Goal: Task Accomplishment & Management: Use online tool/utility

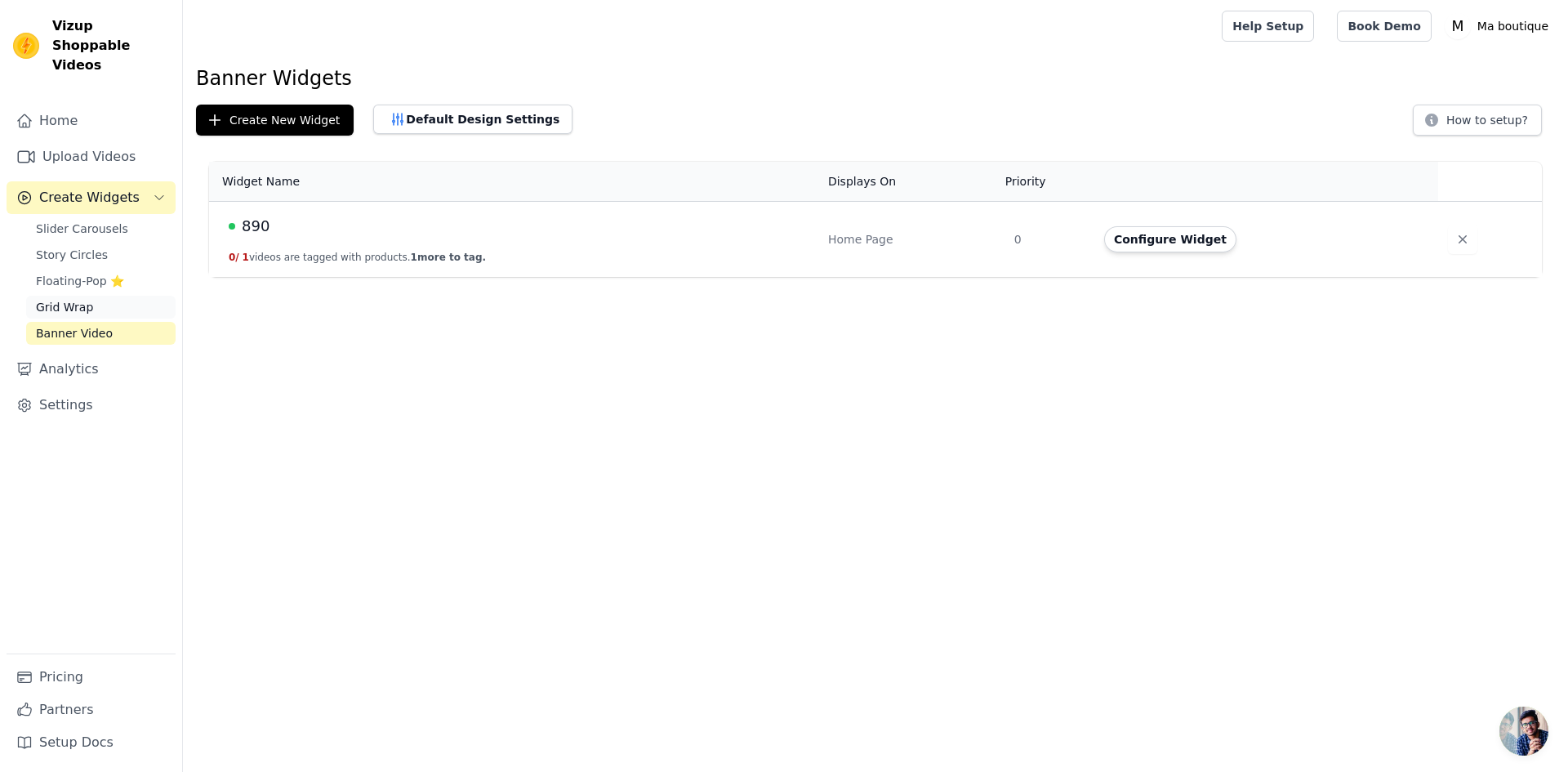
click at [78, 299] on span "Grid Wrap" at bounding box center [64, 307] width 57 height 16
click at [1150, 241] on button "Configure Widget" at bounding box center [1169, 240] width 132 height 26
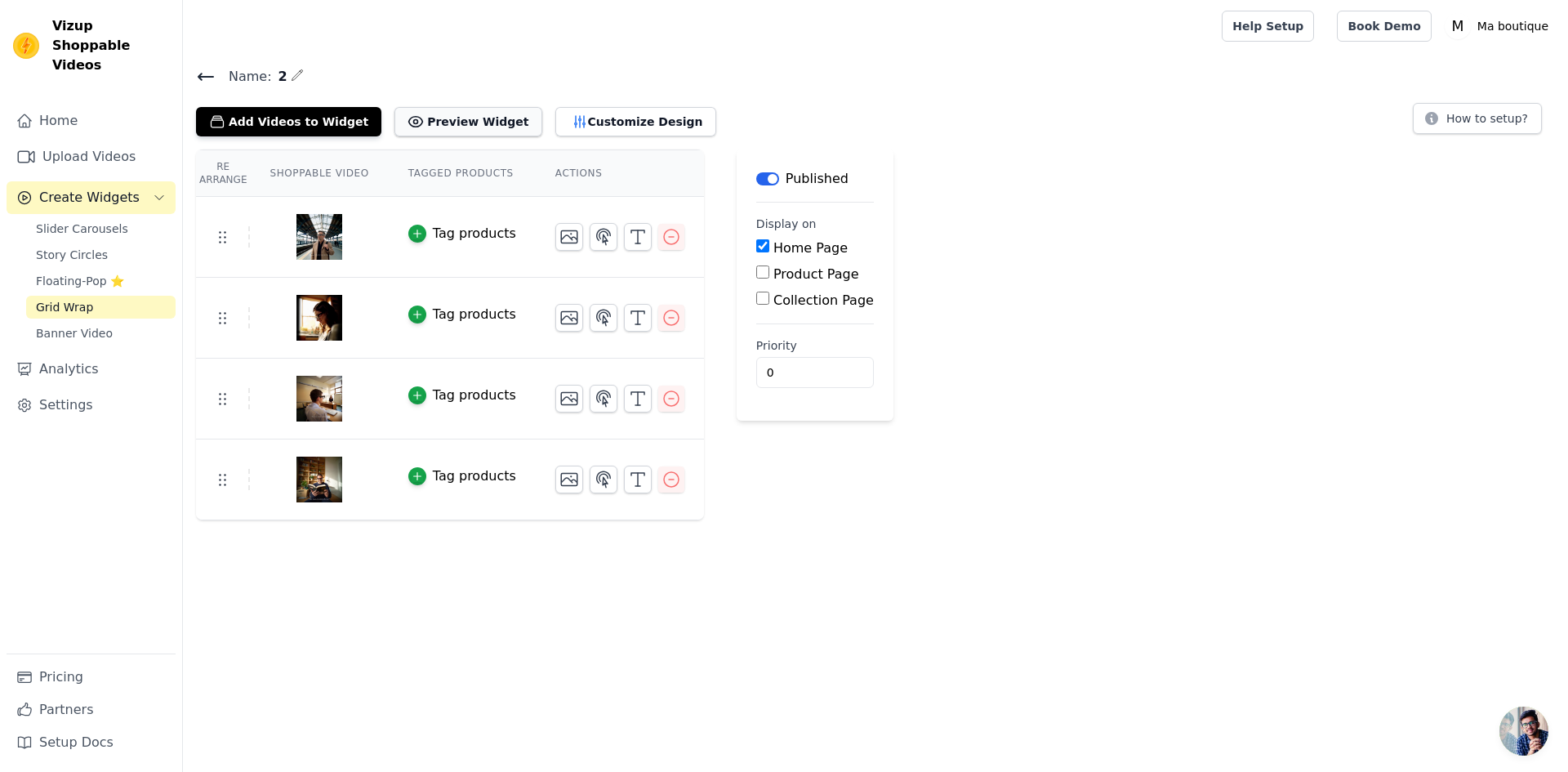
click at [431, 126] on button "Preview Widget" at bounding box center [468, 121] width 147 height 29
click at [409, 116] on button "Preview Widget" at bounding box center [468, 121] width 147 height 29
click at [79, 140] on link "Upload Videos" at bounding box center [91, 156] width 169 height 33
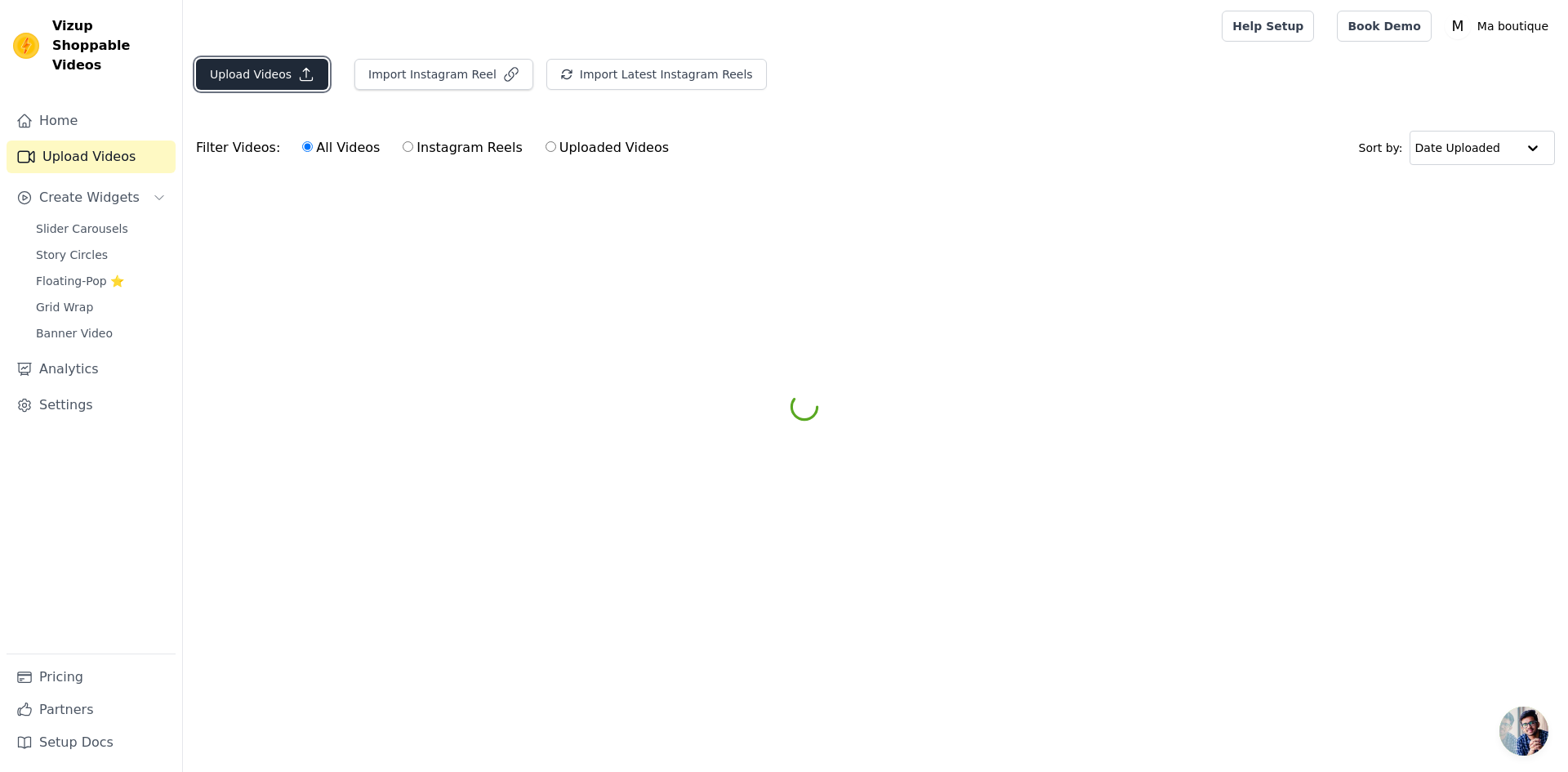
click at [252, 73] on button "Upload Videos" at bounding box center [262, 74] width 132 height 31
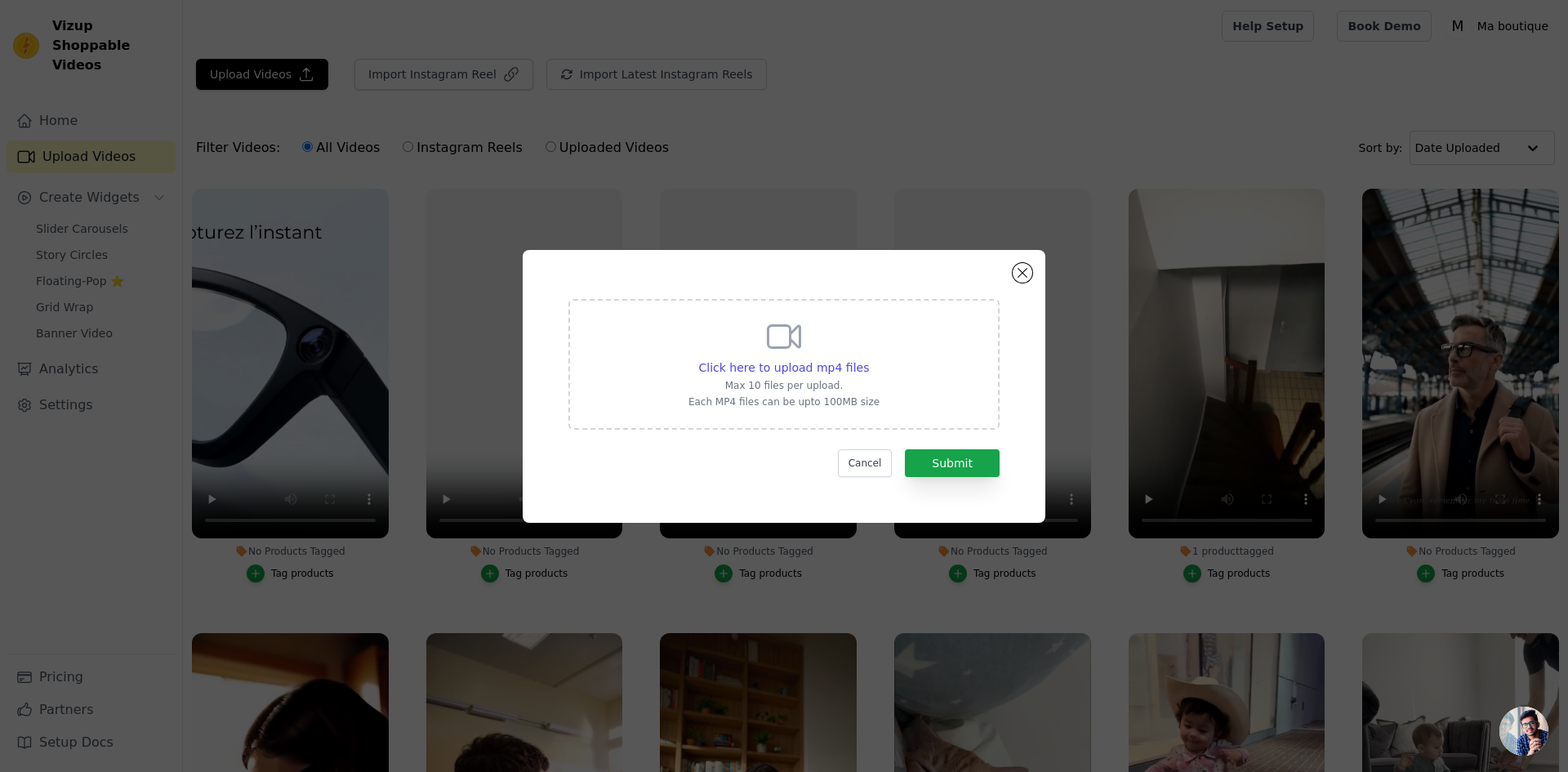
click at [830, 345] on div "Click here to upload mp4 files Max 10 files per upload. Each MP4 files can be u…" at bounding box center [784, 363] width 191 height 92
click at [868, 358] on input "Click here to upload mp4 files Max 10 files per upload. Each MP4 files can be u…" at bounding box center [868, 358] width 1 height 1
type input "C:\fakepath\e53bec8652fe40a38736d1cdf27443a8.HD-720p-1.6Mbps-50698631.mp4"
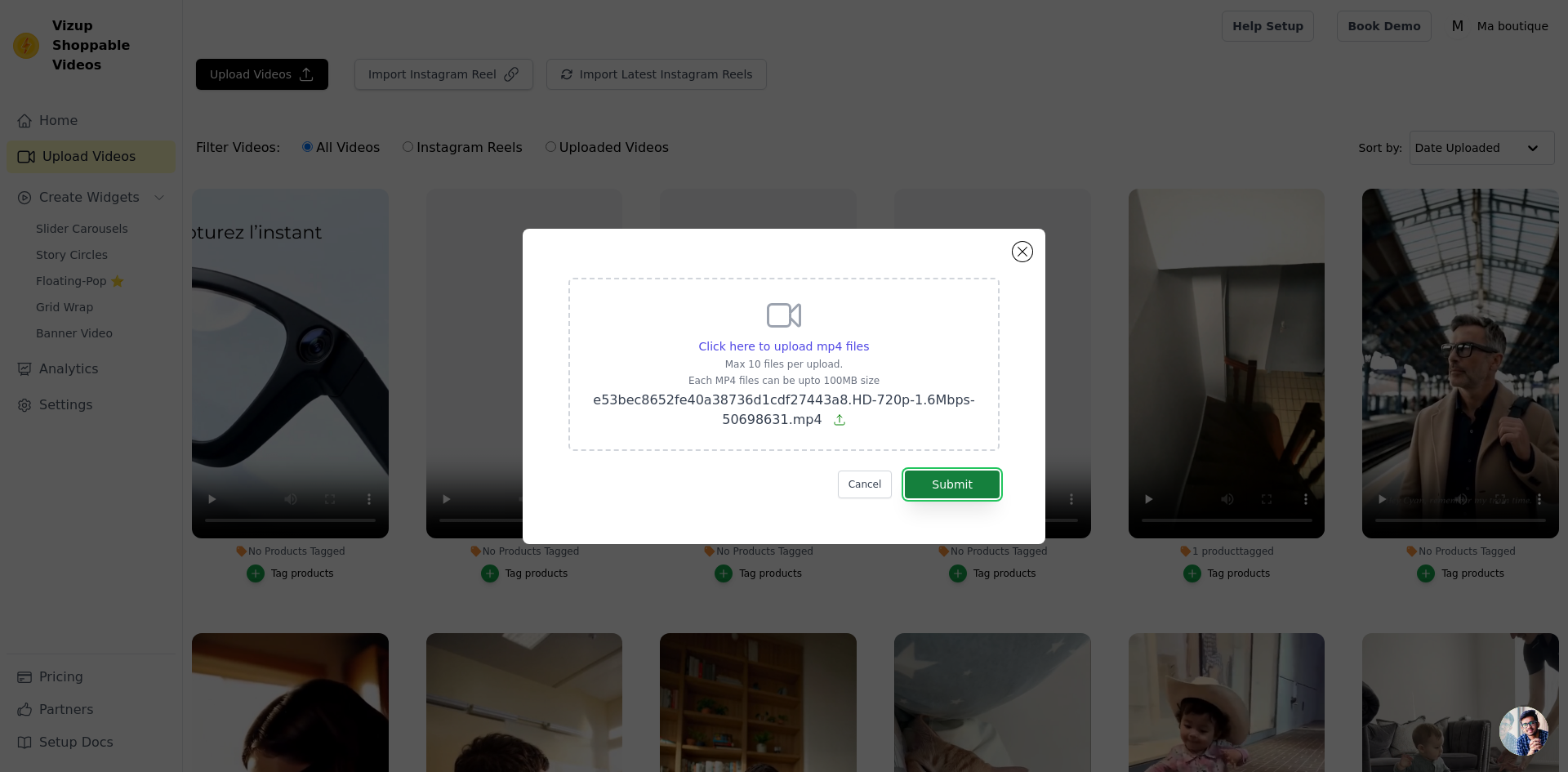
click at [977, 498] on button "Submit" at bounding box center [951, 485] width 94 height 28
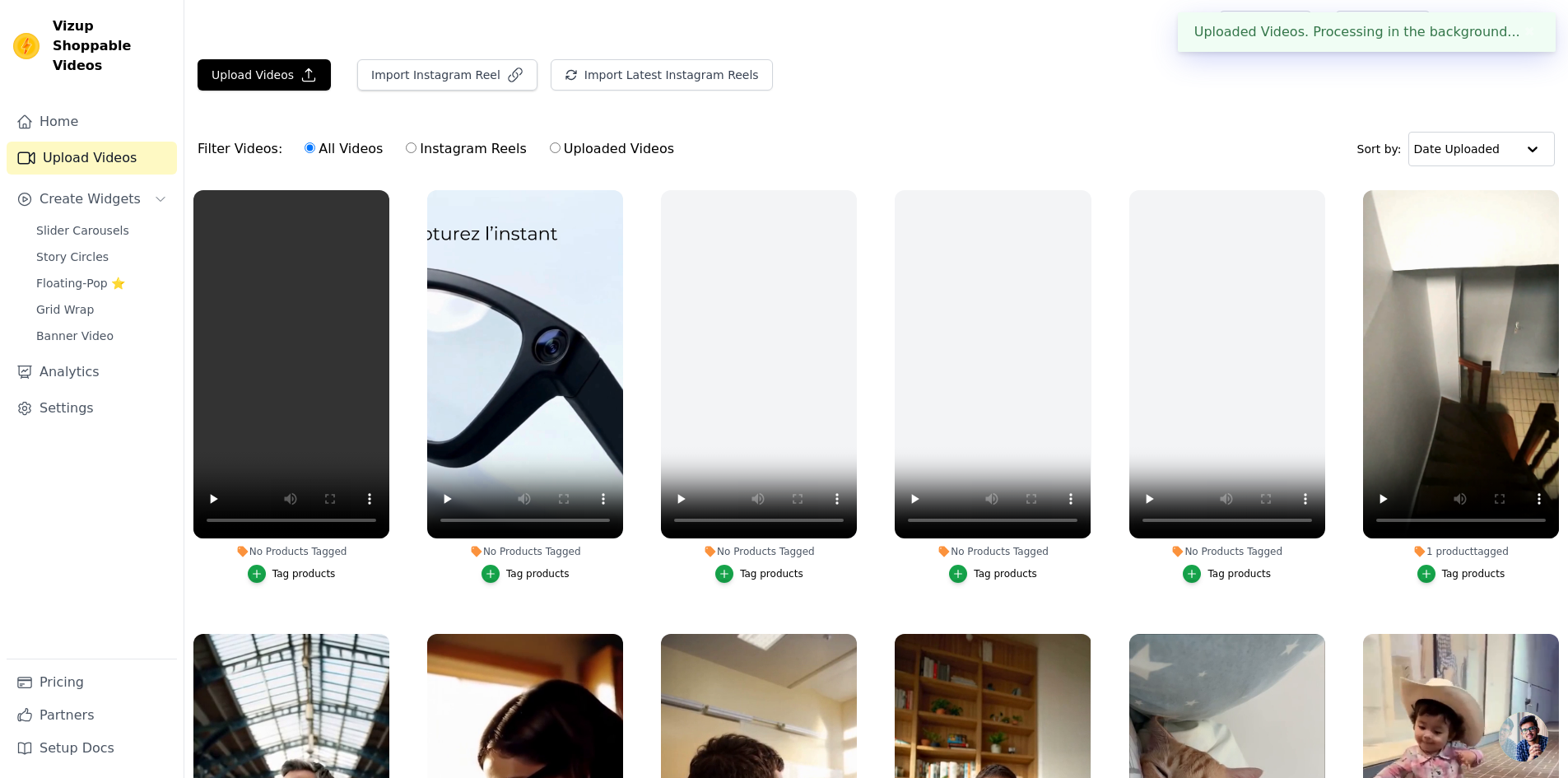
click at [307, 571] on div "Tag products" at bounding box center [304, 574] width 63 height 13
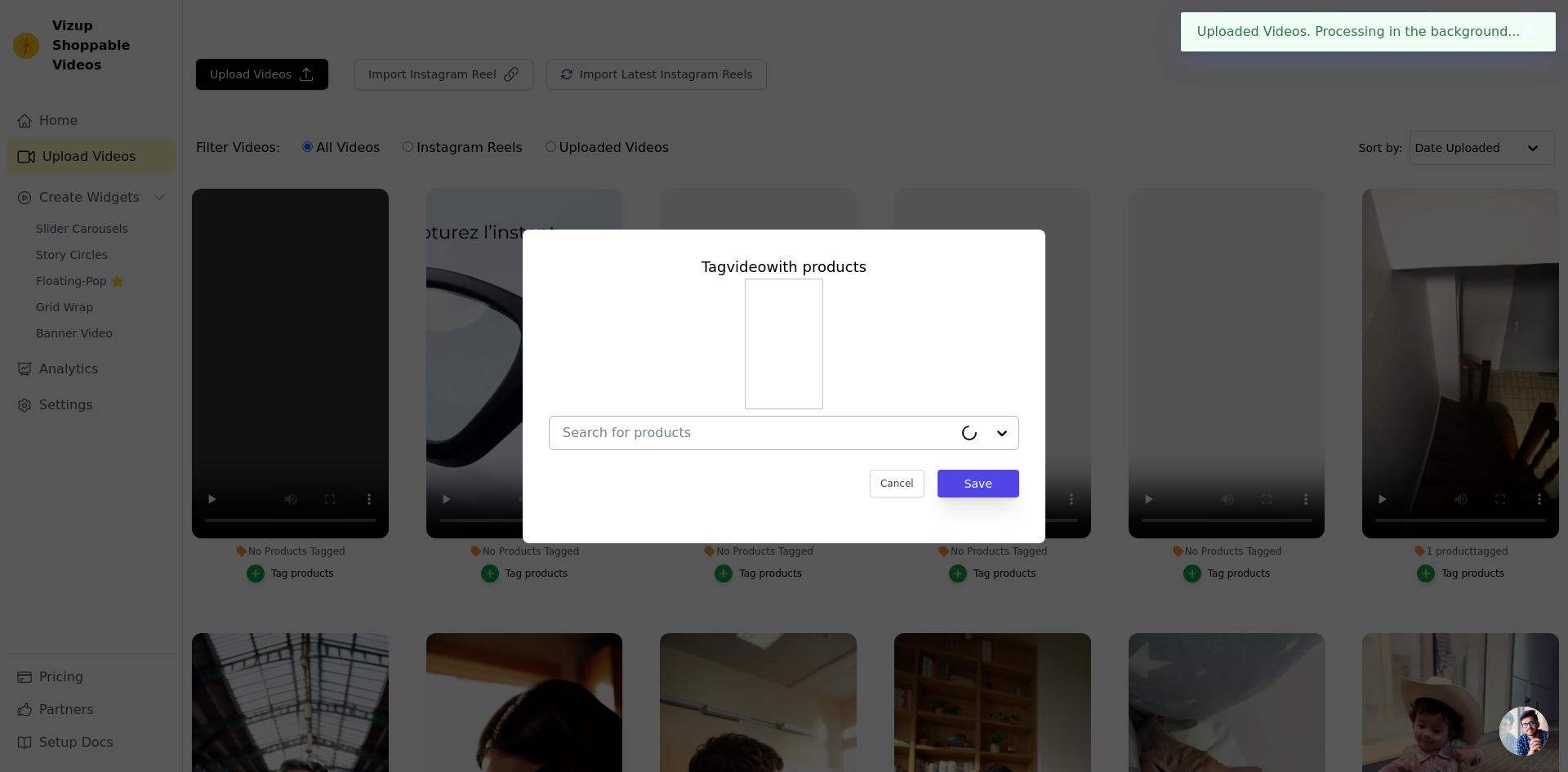
click at [986, 439] on div at bounding box center [986, 432] width 65 height 33
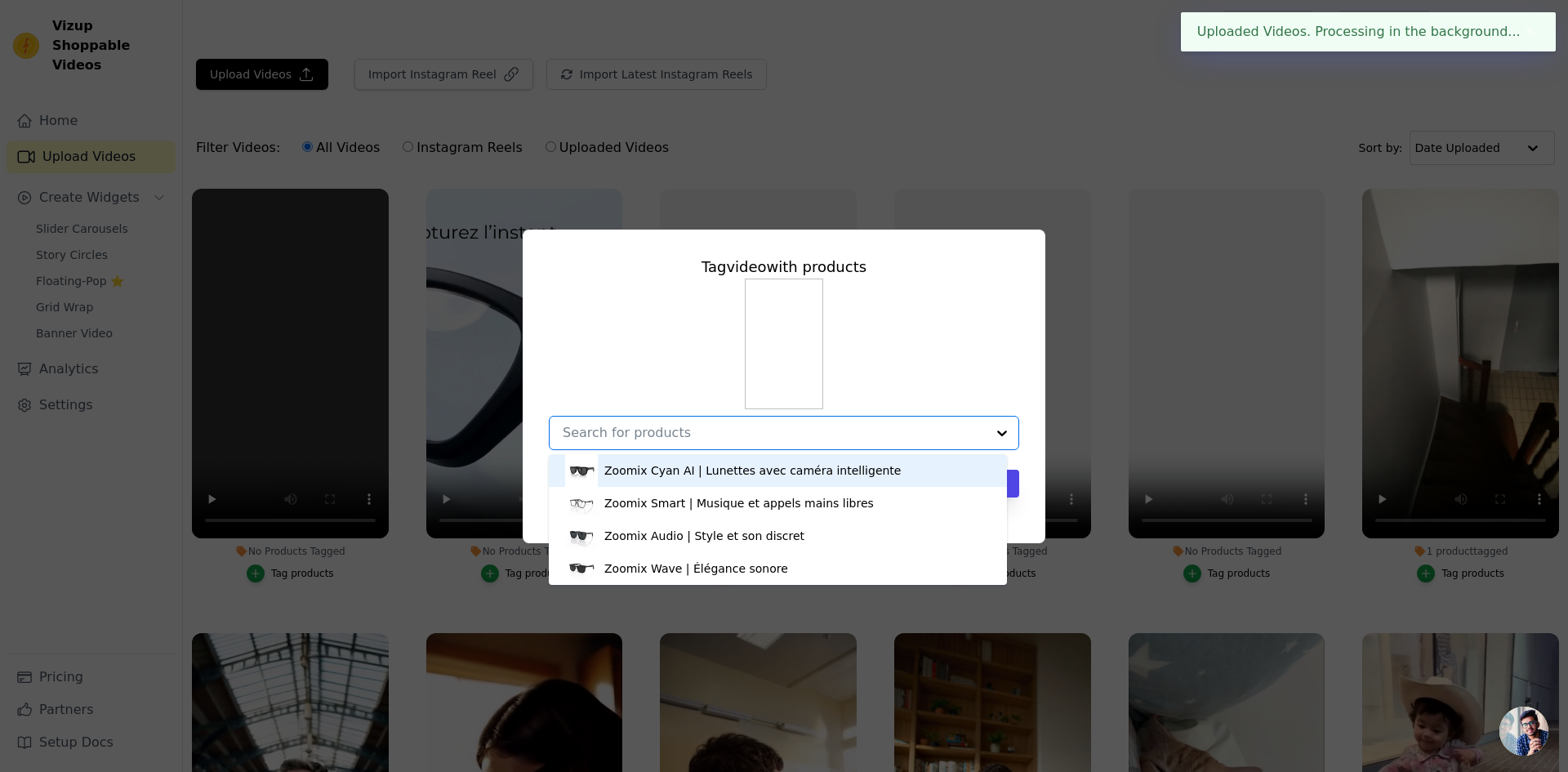
click at [806, 473] on div "Zoomix Cyan AI | Lunettes avec caméra intelligente" at bounding box center [752, 470] width 297 height 16
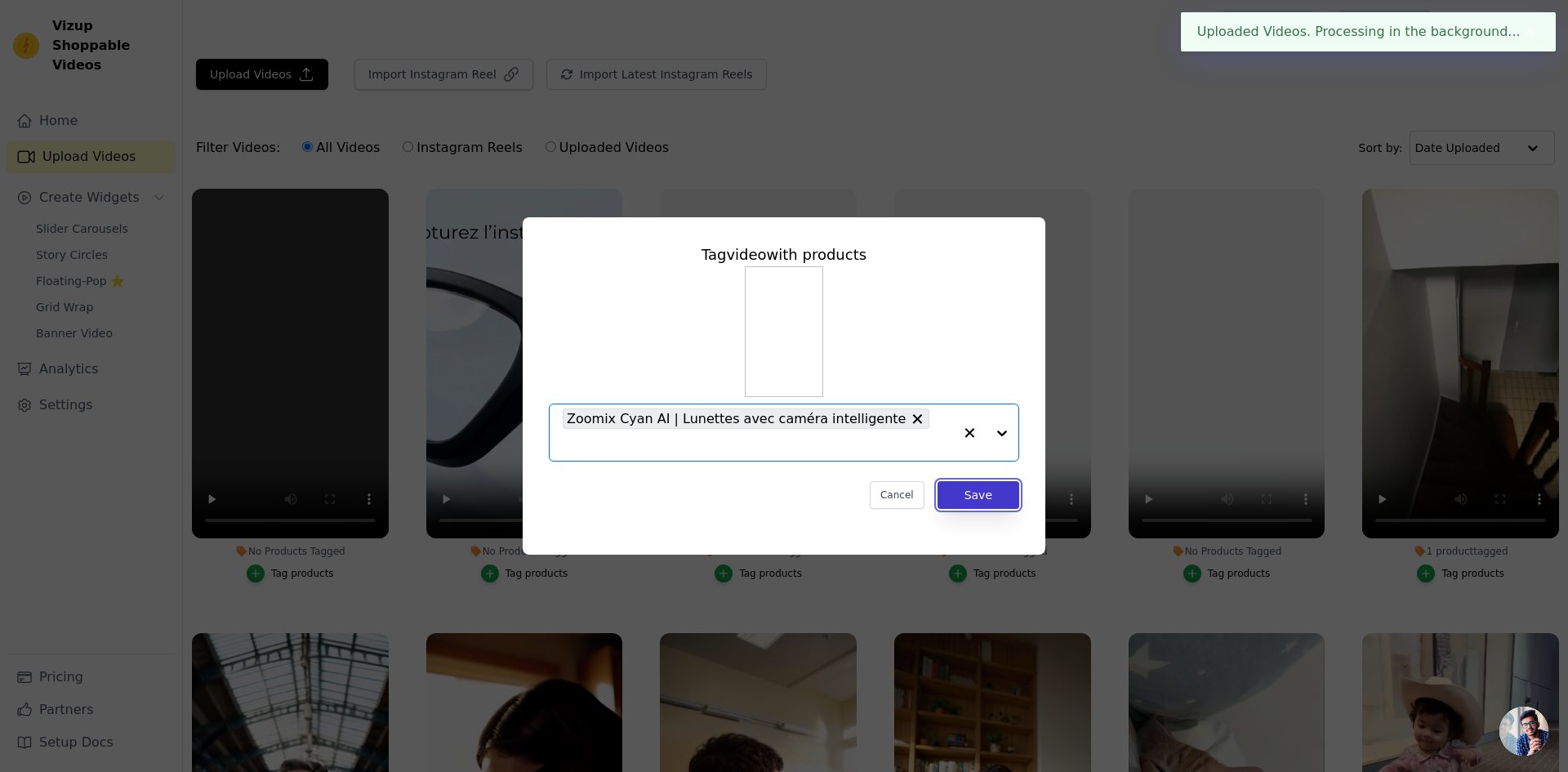
click at [993, 486] on button "Save" at bounding box center [978, 495] width 81 height 28
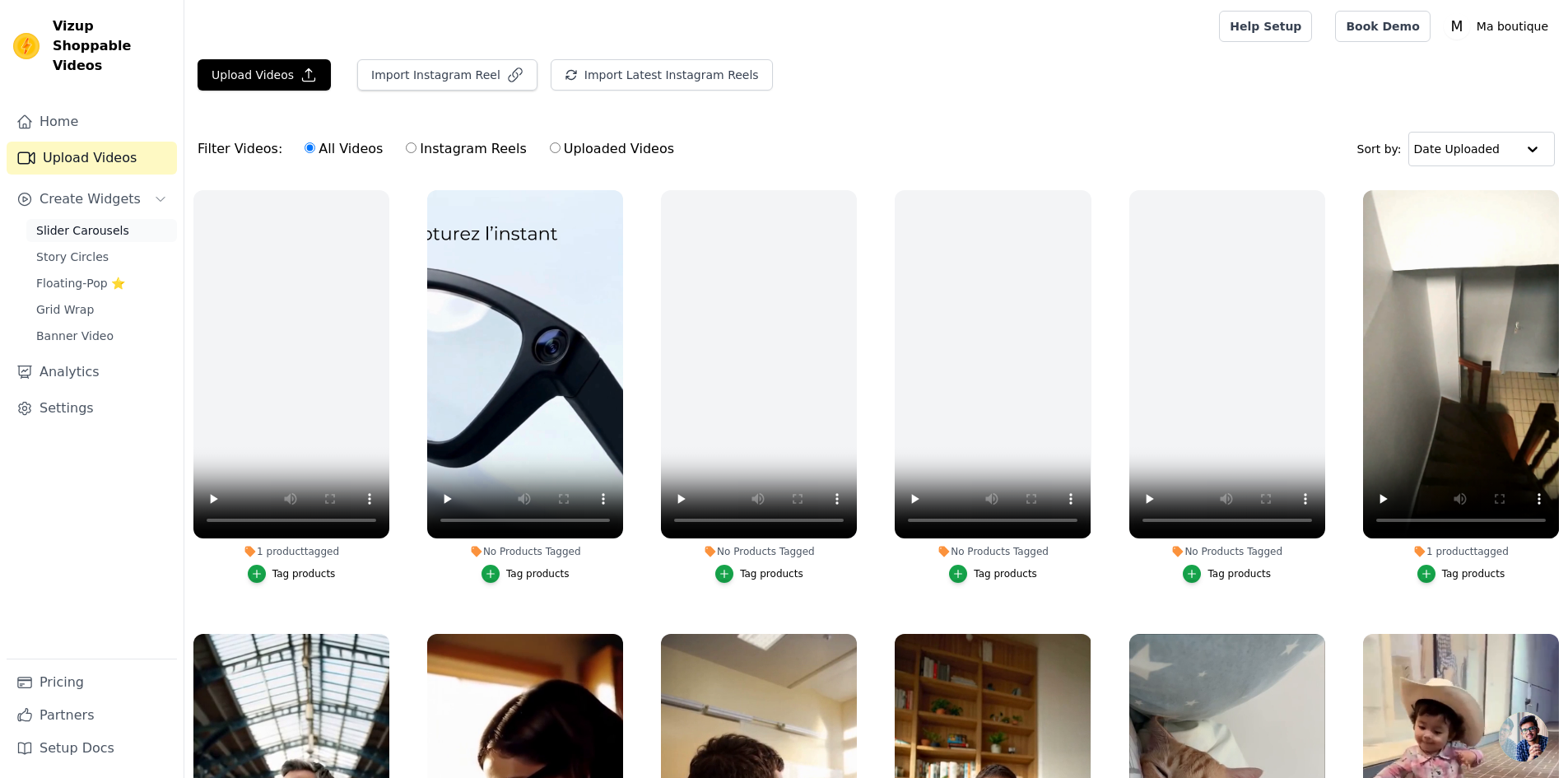
click at [87, 223] on span "Slider Carousels" at bounding box center [82, 230] width 93 height 16
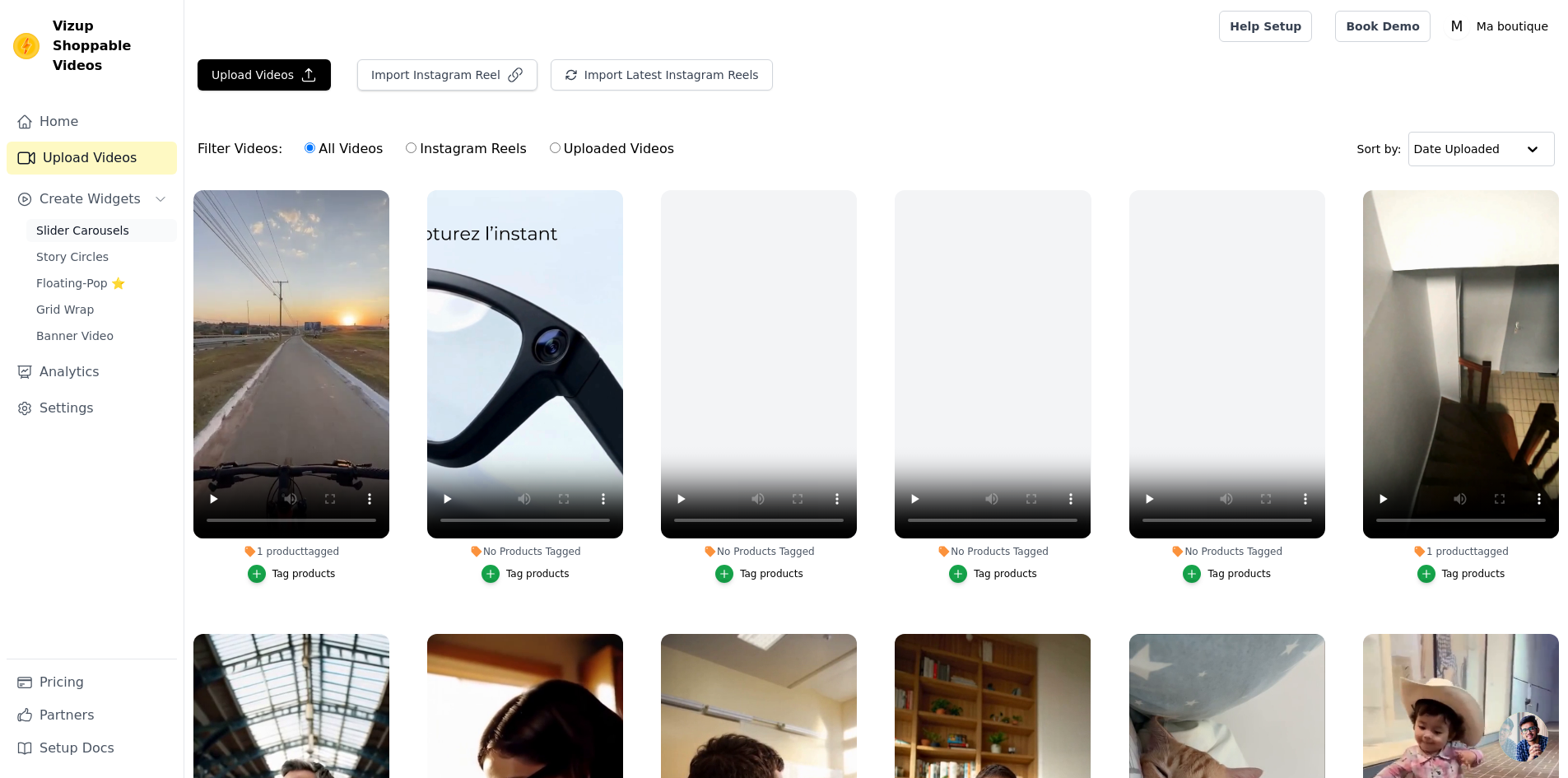
click at [80, 223] on span "Slider Carousels" at bounding box center [82, 230] width 93 height 16
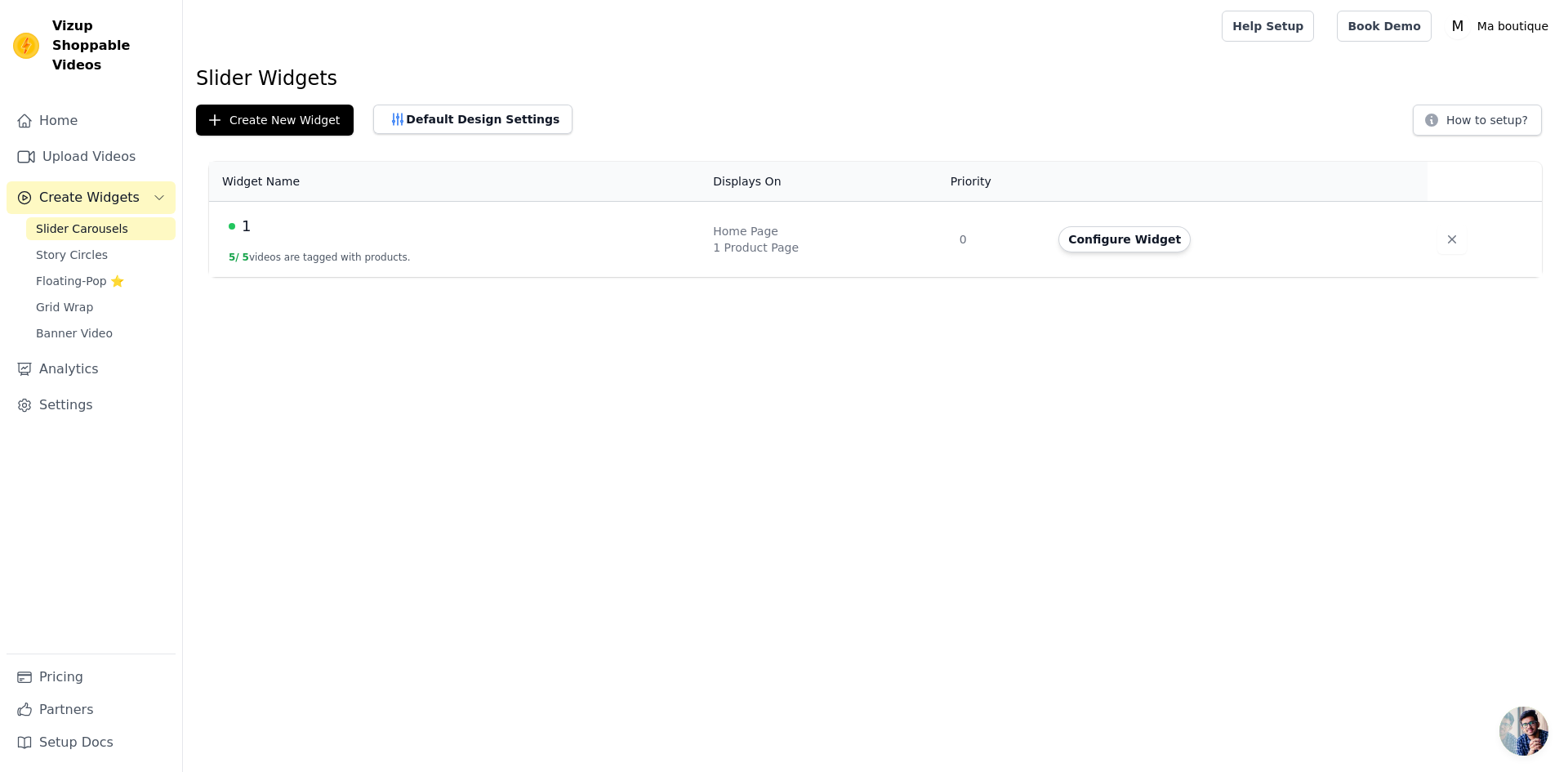
click at [522, 224] on div "1" at bounding box center [460, 226] width 465 height 22
click at [576, 241] on td "1 5 / 5 videos are tagged with products." at bounding box center [457, 240] width 494 height 76
click at [407, 248] on td "1 5 / 5 videos are tagged with products." at bounding box center [457, 240] width 494 height 76
click at [1123, 236] on button "Configure Widget" at bounding box center [1125, 240] width 132 height 26
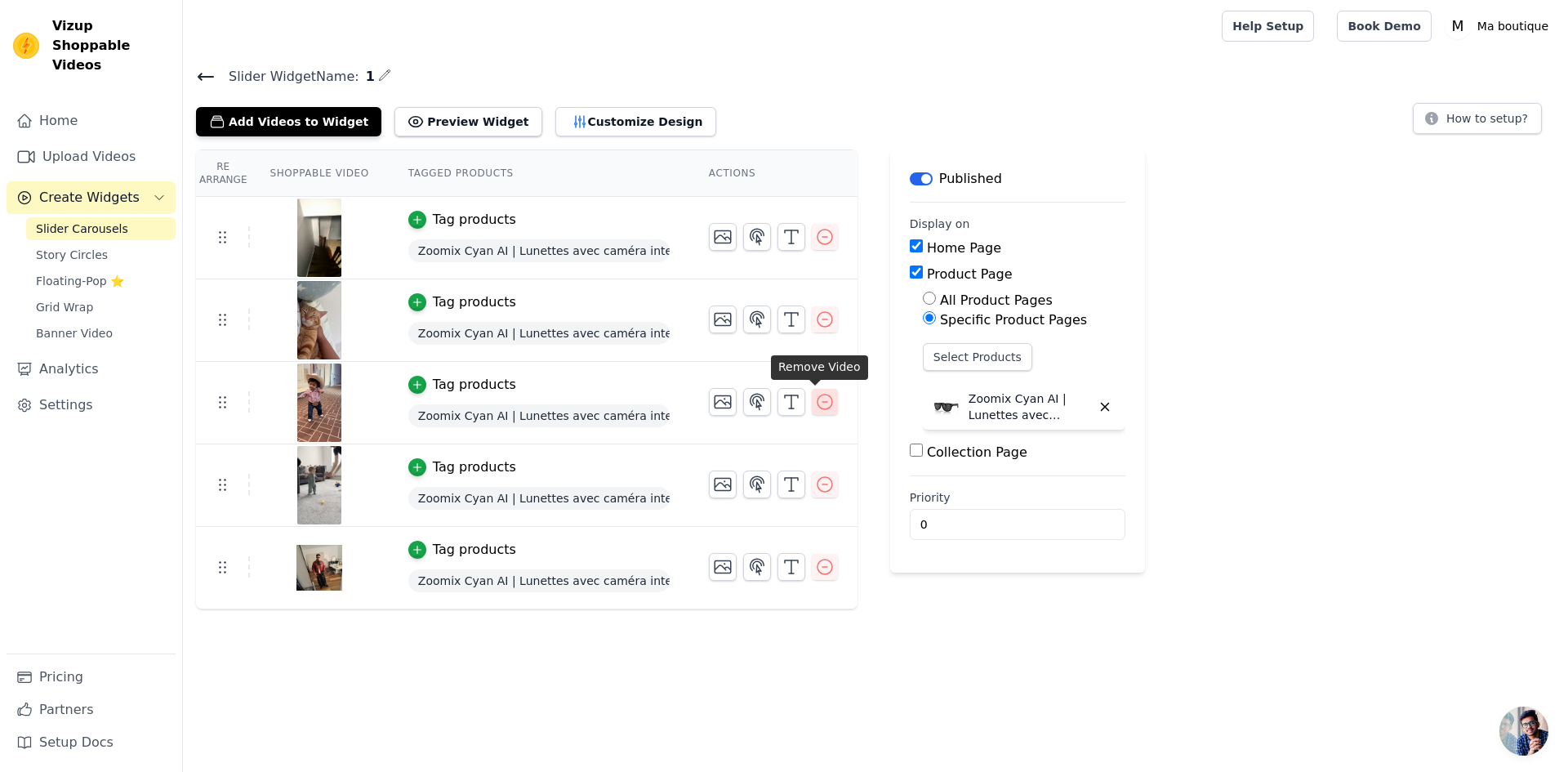
click at [815, 402] on icon "button" at bounding box center [824, 401] width 20 height 20
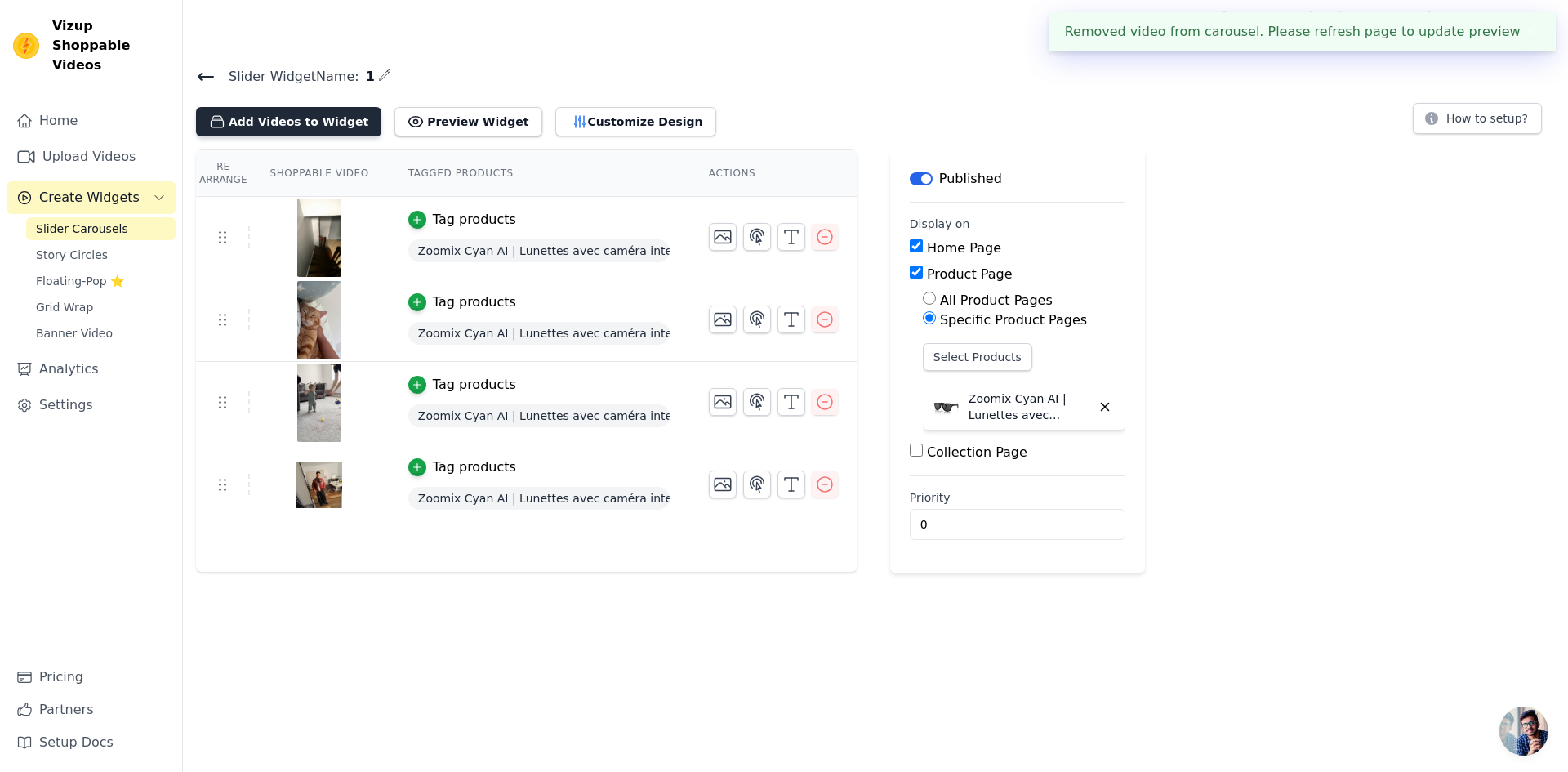
click at [313, 124] on button "Add Videos to Widget" at bounding box center [289, 121] width 185 height 29
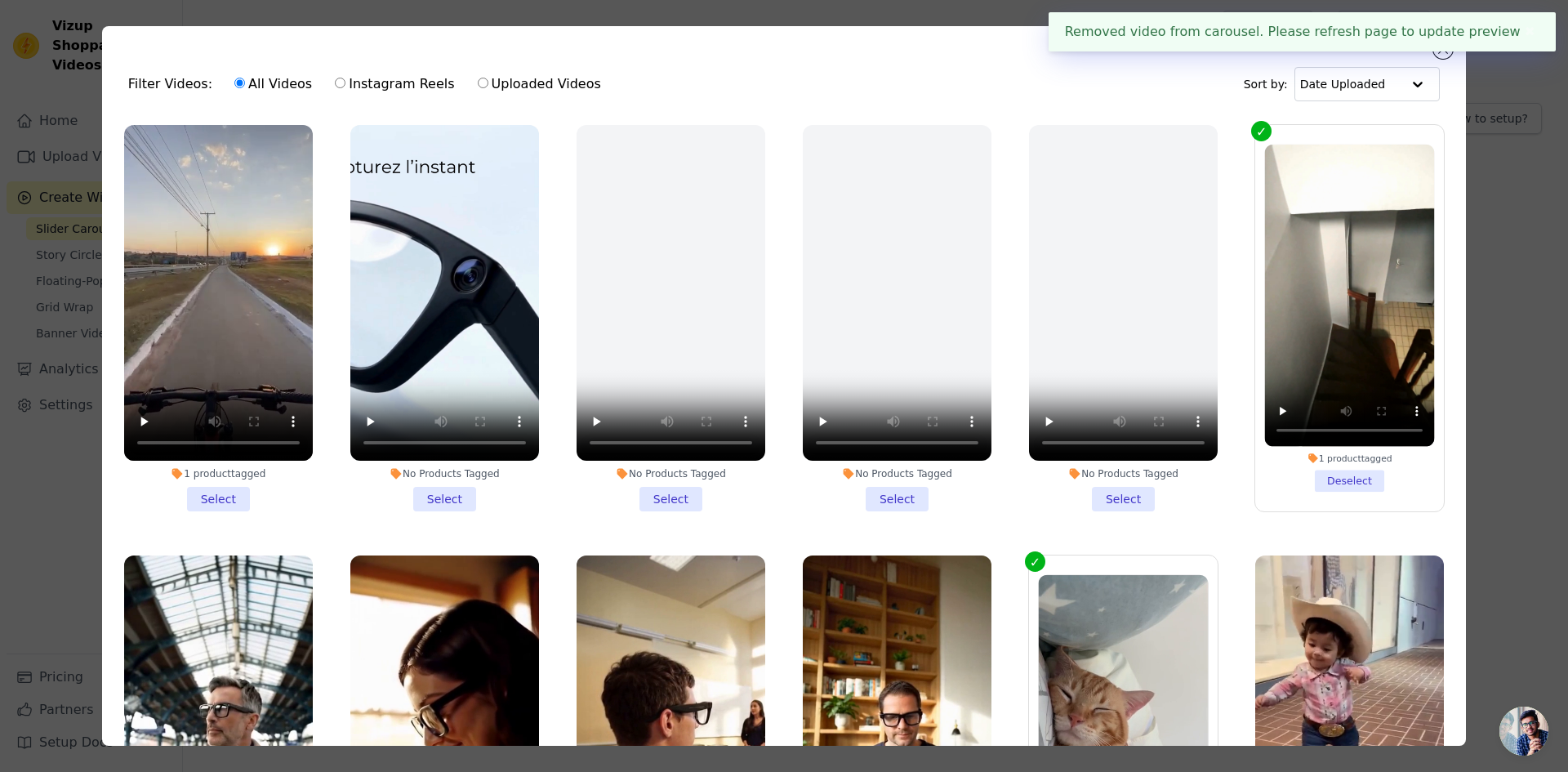
click at [215, 491] on li "1 product tagged Select" at bounding box center [219, 318] width 189 height 386
click at [0, 0] on input "1 product tagged Select" at bounding box center [0, 0] width 0 height 0
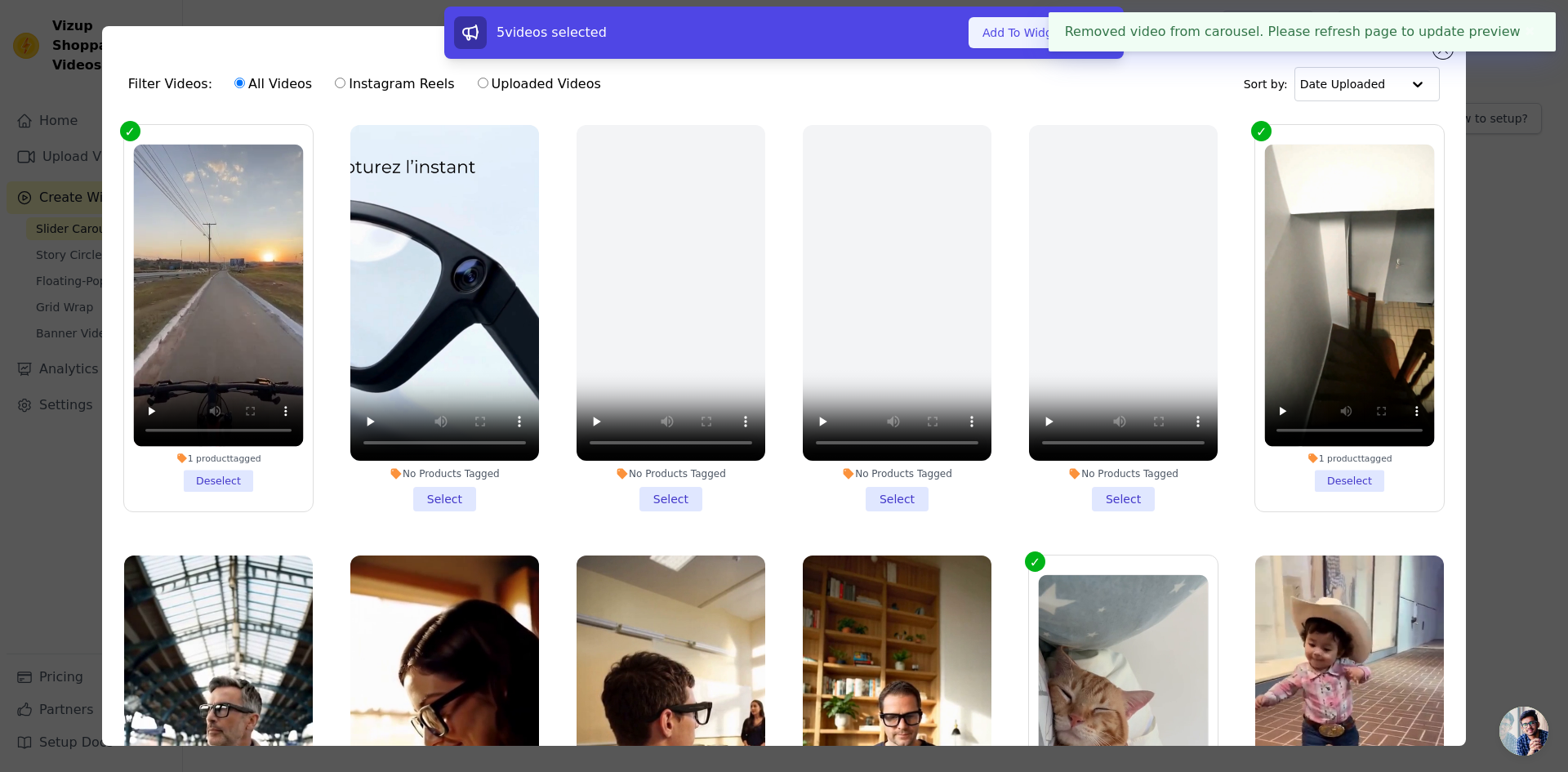
click at [1041, 28] on button "Add To Widget" at bounding box center [1023, 32] width 109 height 31
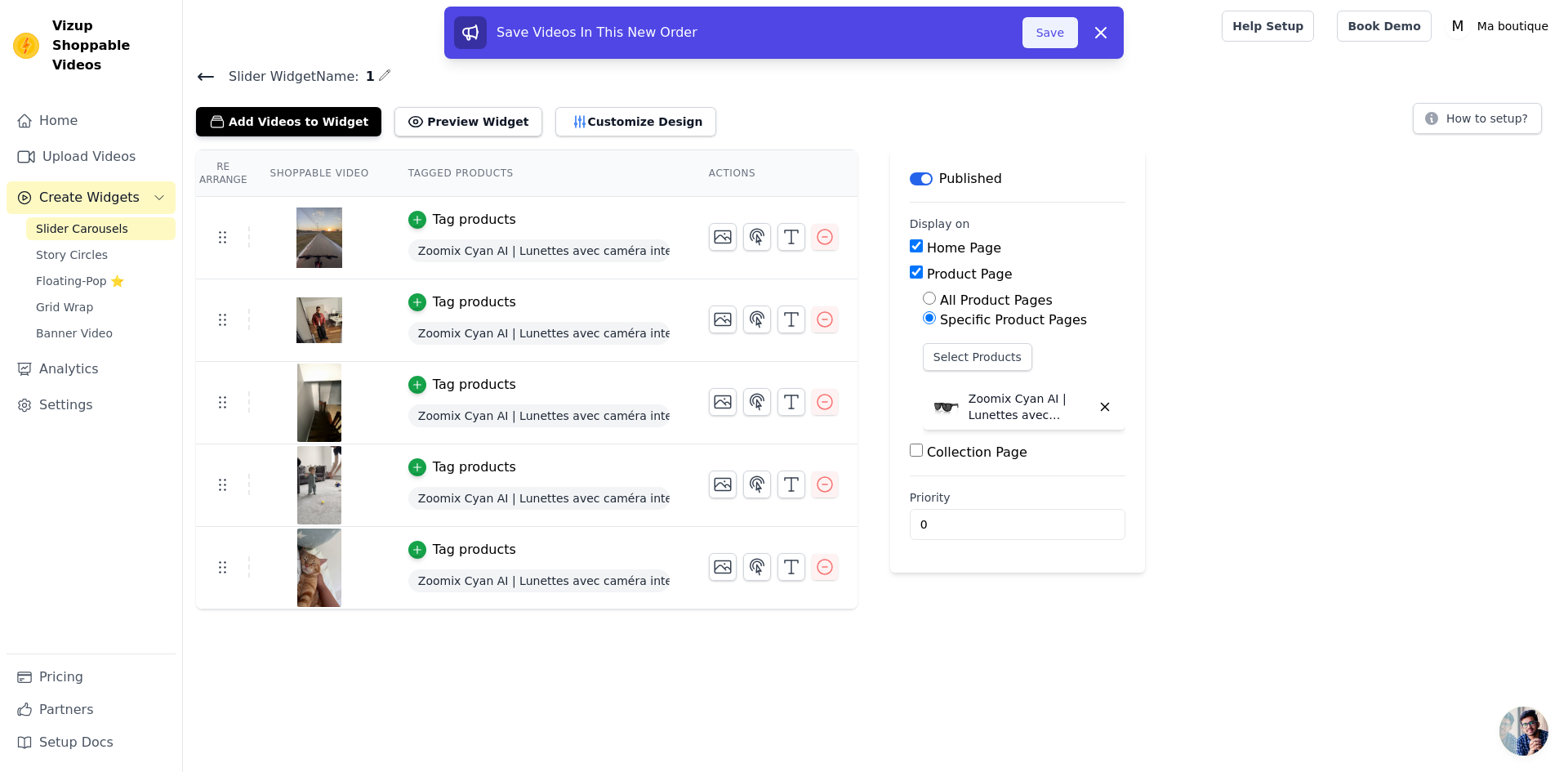
click at [1045, 36] on button "Save" at bounding box center [1050, 32] width 55 height 31
